Goal: Submit feedback/report problem: Submit feedback/report problem

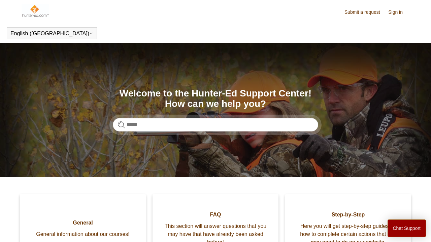
click at [83, 224] on span "General" at bounding box center [83, 223] width 106 height 8
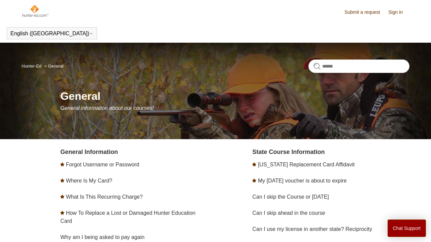
click at [410, 231] on button "Chat Support" at bounding box center [406, 229] width 39 height 18
click at [363, 12] on link "Submit a request" at bounding box center [365, 12] width 42 height 7
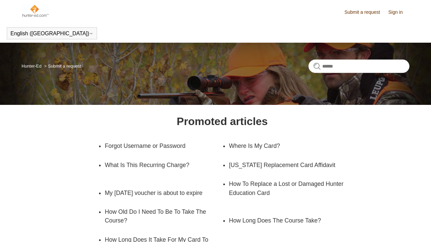
click at [363, 12] on link "Submit a request" at bounding box center [365, 12] width 42 height 7
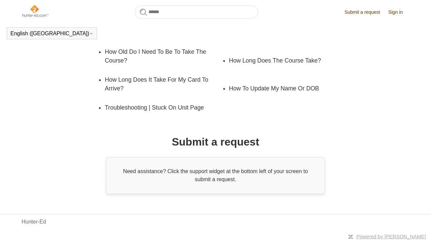
click at [30, 217] on footer "Hunter-Ed" at bounding box center [215, 221] width 431 height 15
click at [30, 12] on img at bounding box center [35, 10] width 27 height 13
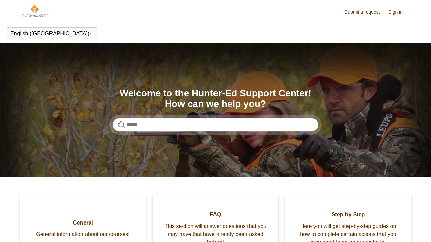
click at [363, 12] on link "Submit a request" at bounding box center [365, 12] width 42 height 7
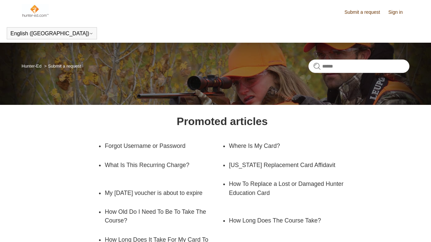
click at [363, 13] on link "Submit a request" at bounding box center [365, 12] width 42 height 7
click at [363, 12] on link "Submit a request" at bounding box center [365, 12] width 42 height 7
